Goal: Complete application form

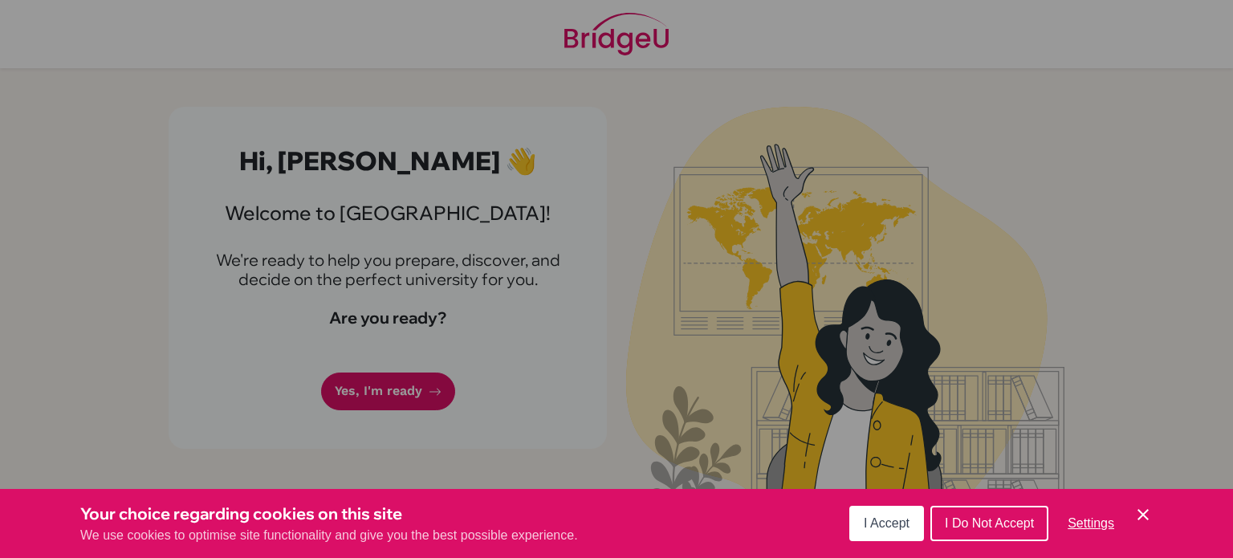
click at [863, 510] on button "I Accept" at bounding box center [886, 523] width 75 height 35
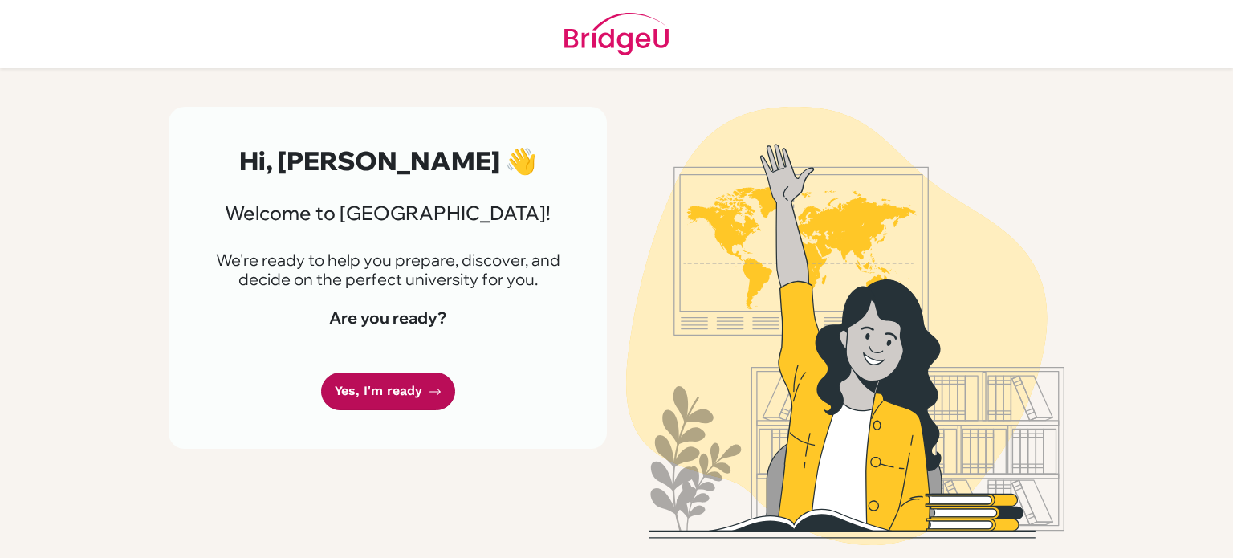
click at [417, 407] on link "Yes, I'm ready" at bounding box center [388, 391] width 134 height 38
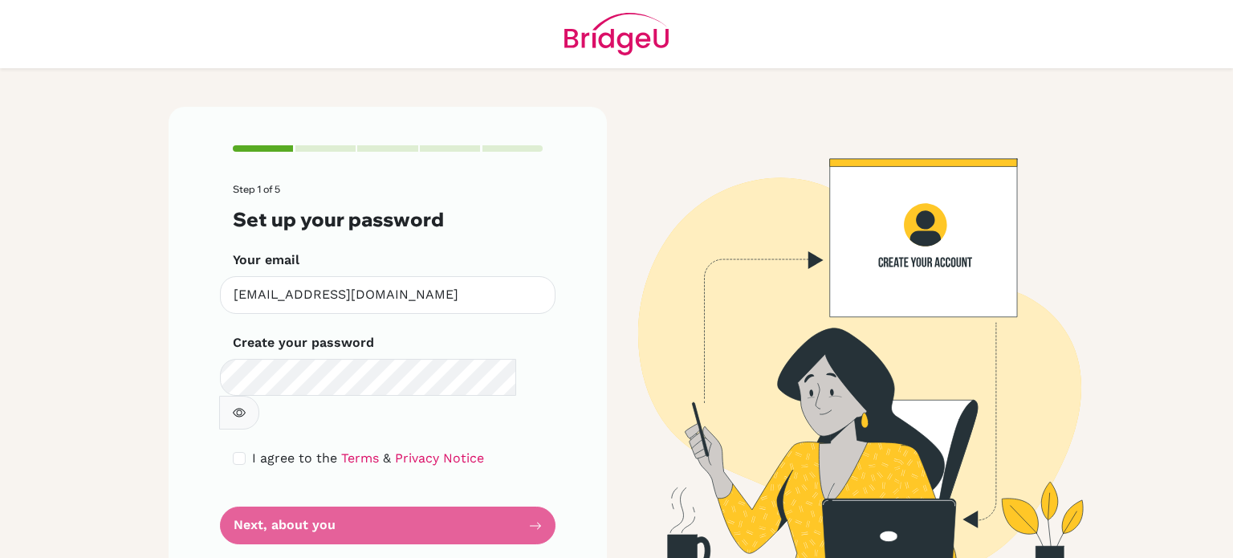
click at [259, 396] on button "button" at bounding box center [239, 413] width 40 height 34
click at [236, 452] on input "checkbox" at bounding box center [239, 458] width 13 height 13
checkbox input "true"
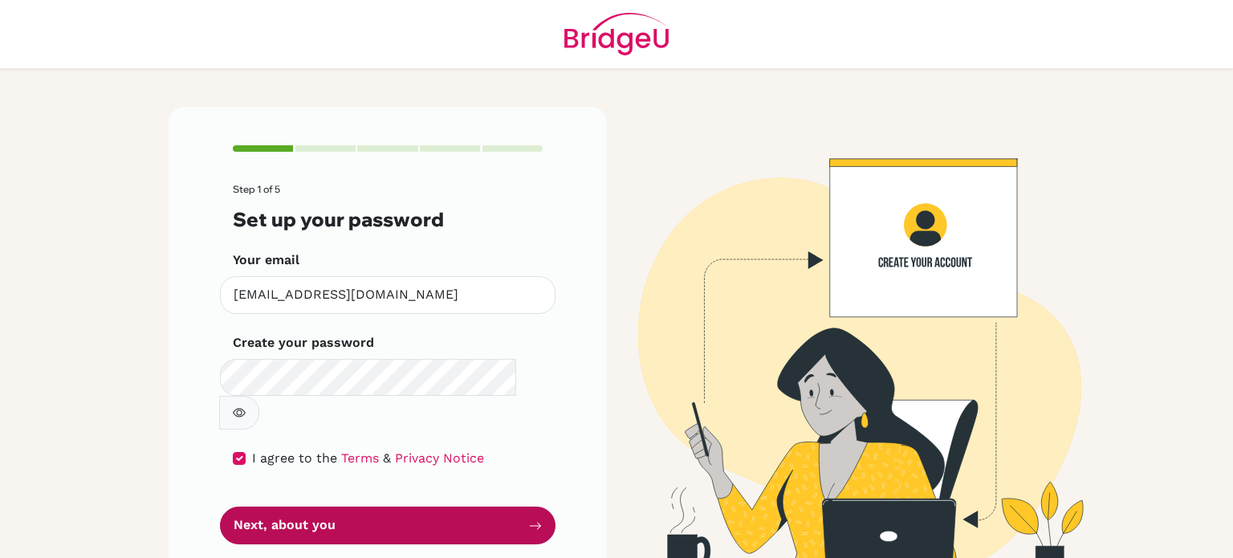
click at [347, 506] on button "Next, about you" at bounding box center [387, 525] width 335 height 38
